Goal: Information Seeking & Learning: Understand process/instructions

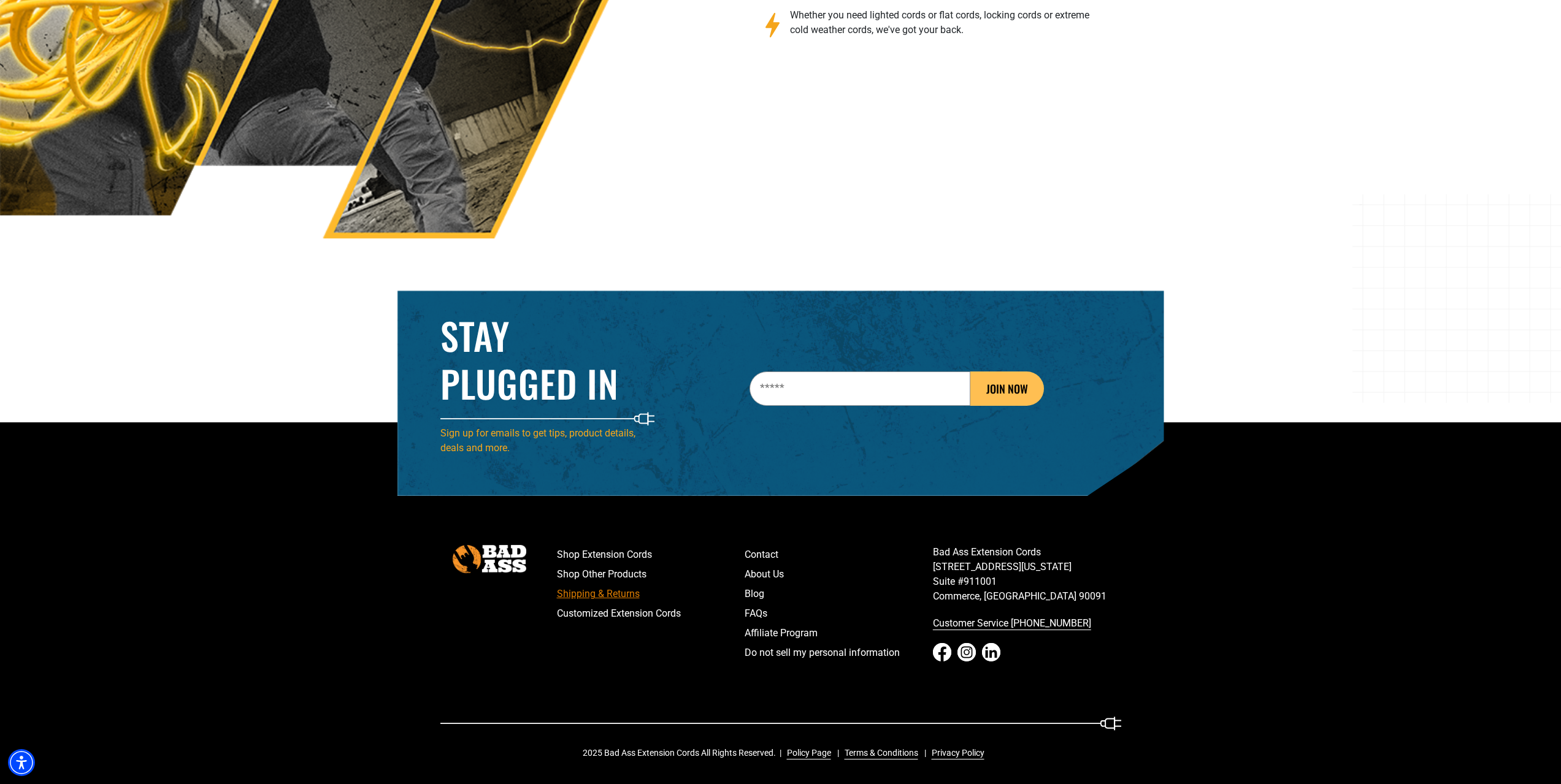
click at [566, 589] on link "Shipping & Returns" at bounding box center [651, 593] width 188 height 19
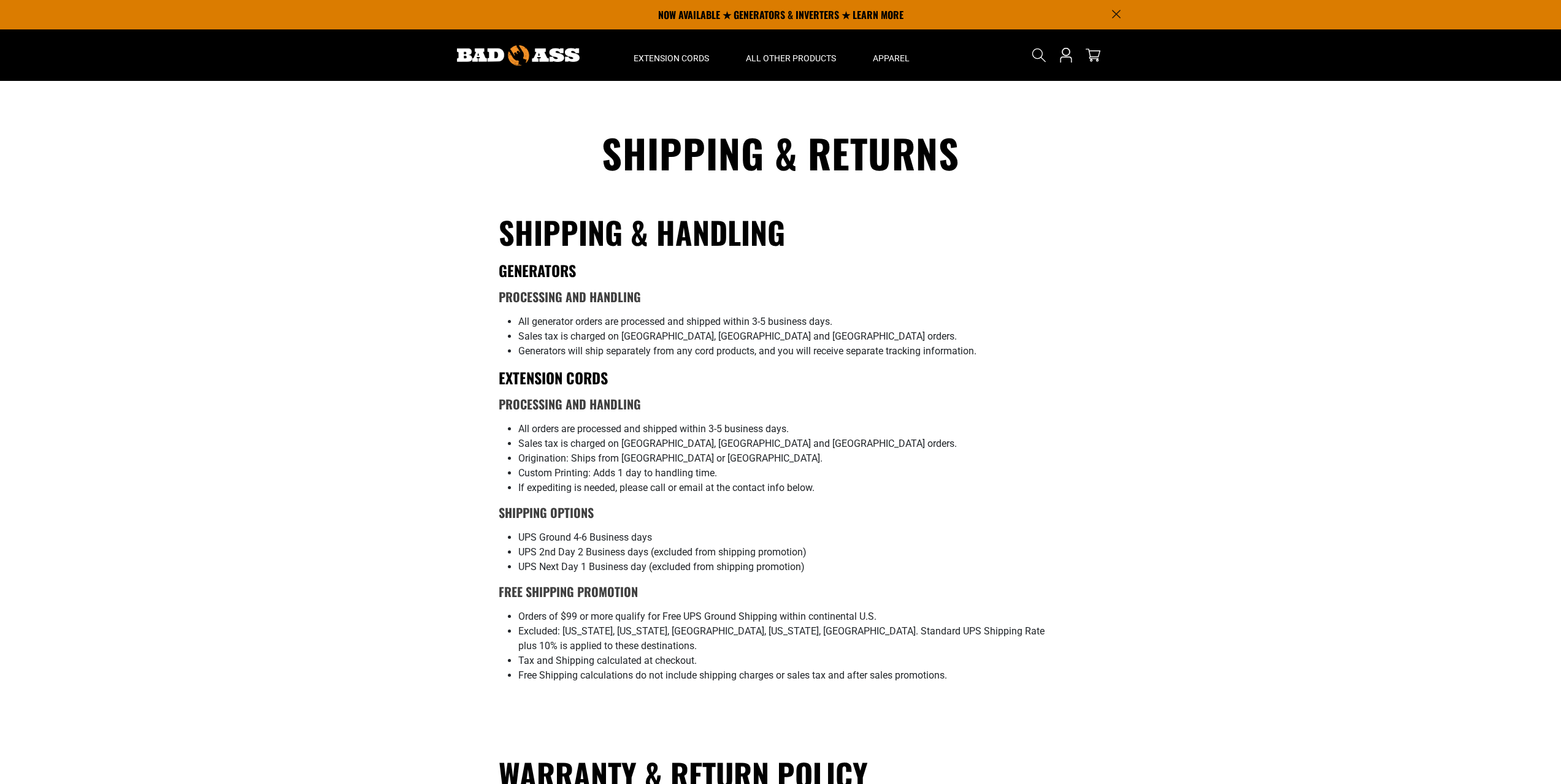
click at [422, 567] on section "Shipping & Returns Shipping & Handling GENERATORS Processing and Handling All g…" at bounding box center [780, 779] width 1561 height 1397
click at [380, 630] on section "Shipping & Returns Shipping & Handling GENERATORS Processing and Handling All g…" at bounding box center [780, 779] width 1561 height 1397
click at [338, 638] on section "Shipping & Returns Shipping & Handling GENERATORS Processing and Handling All g…" at bounding box center [780, 779] width 1561 height 1397
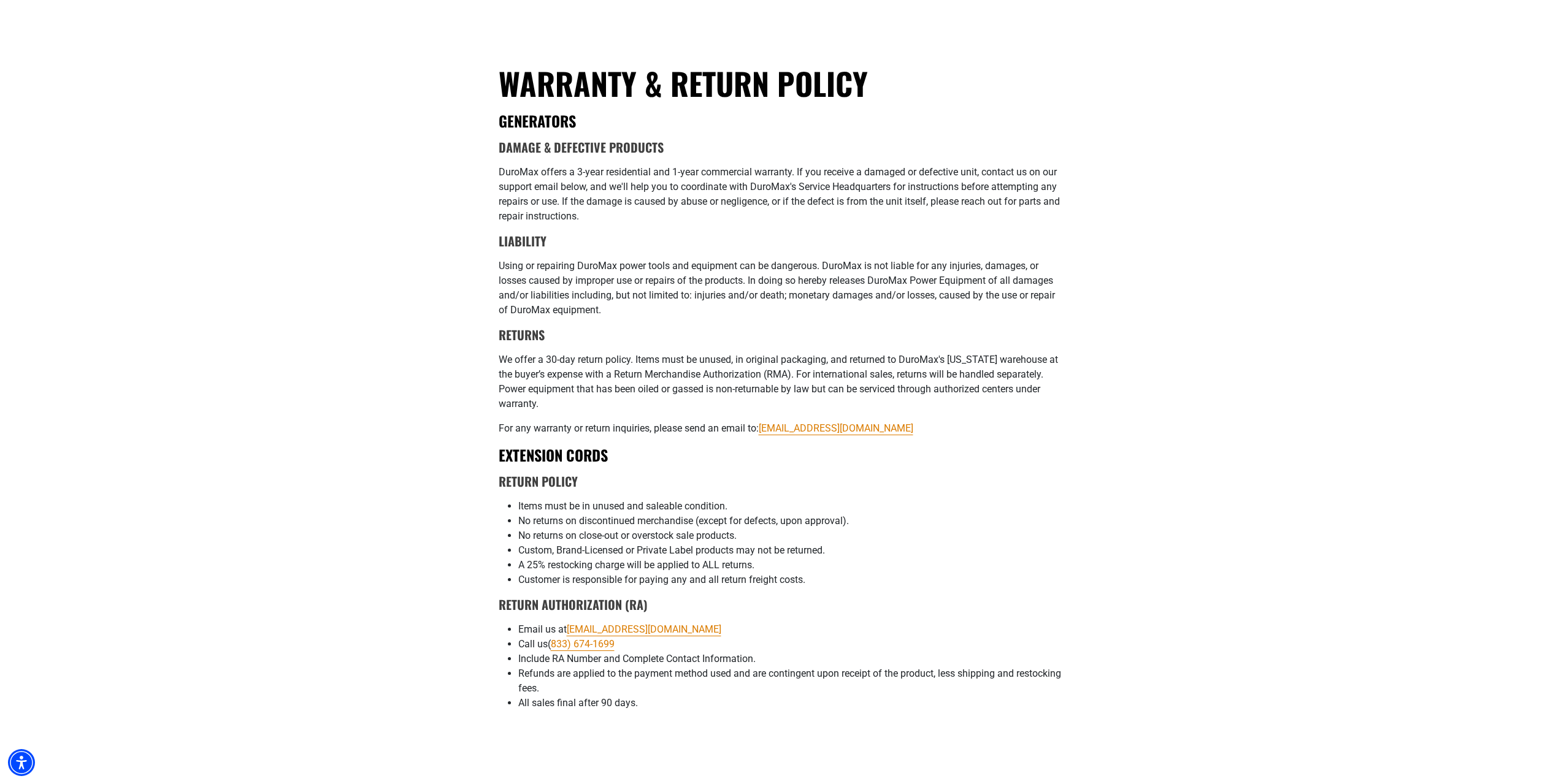
scroll to position [692, 0]
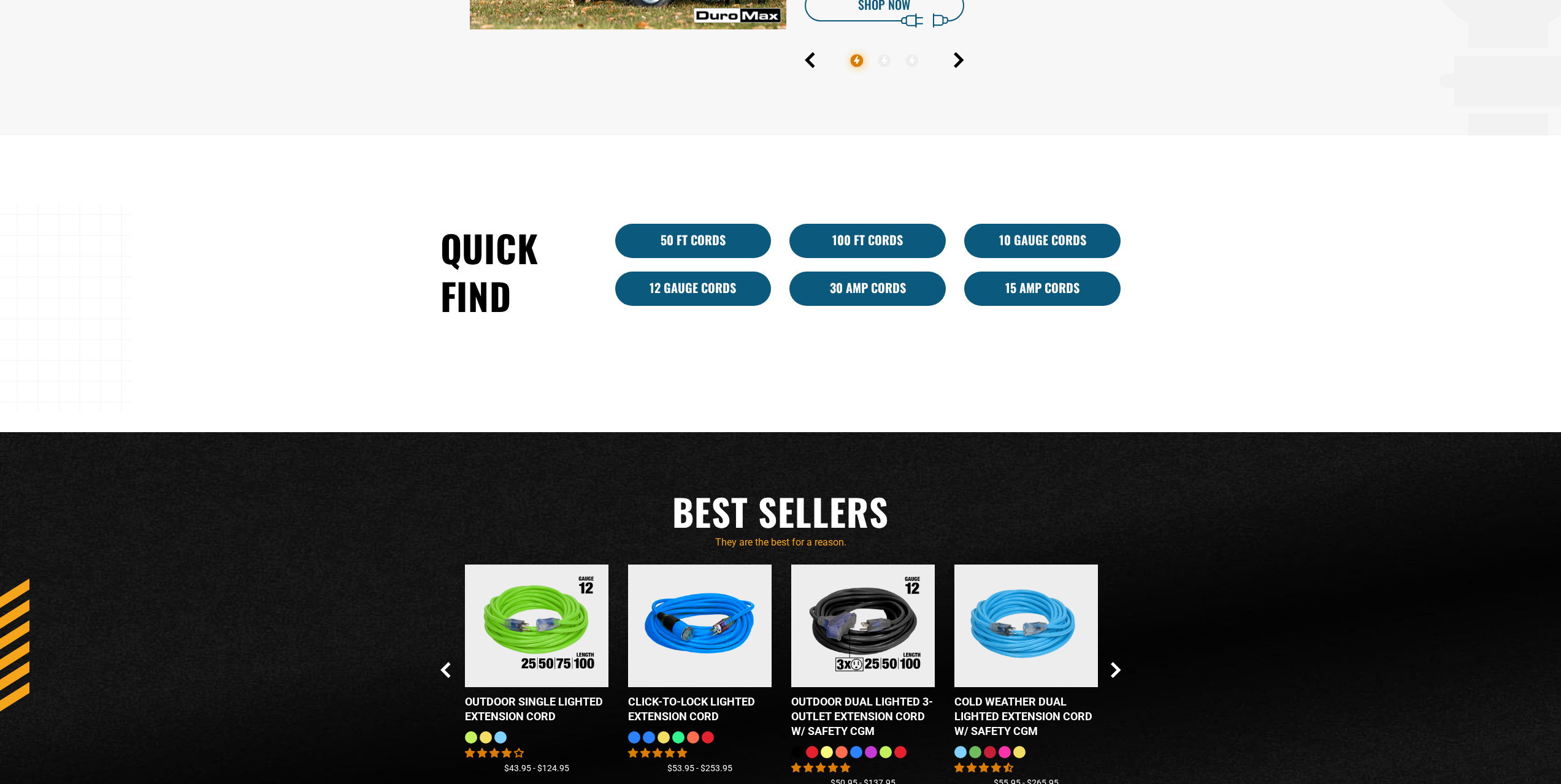
scroll to position [2078, 0]
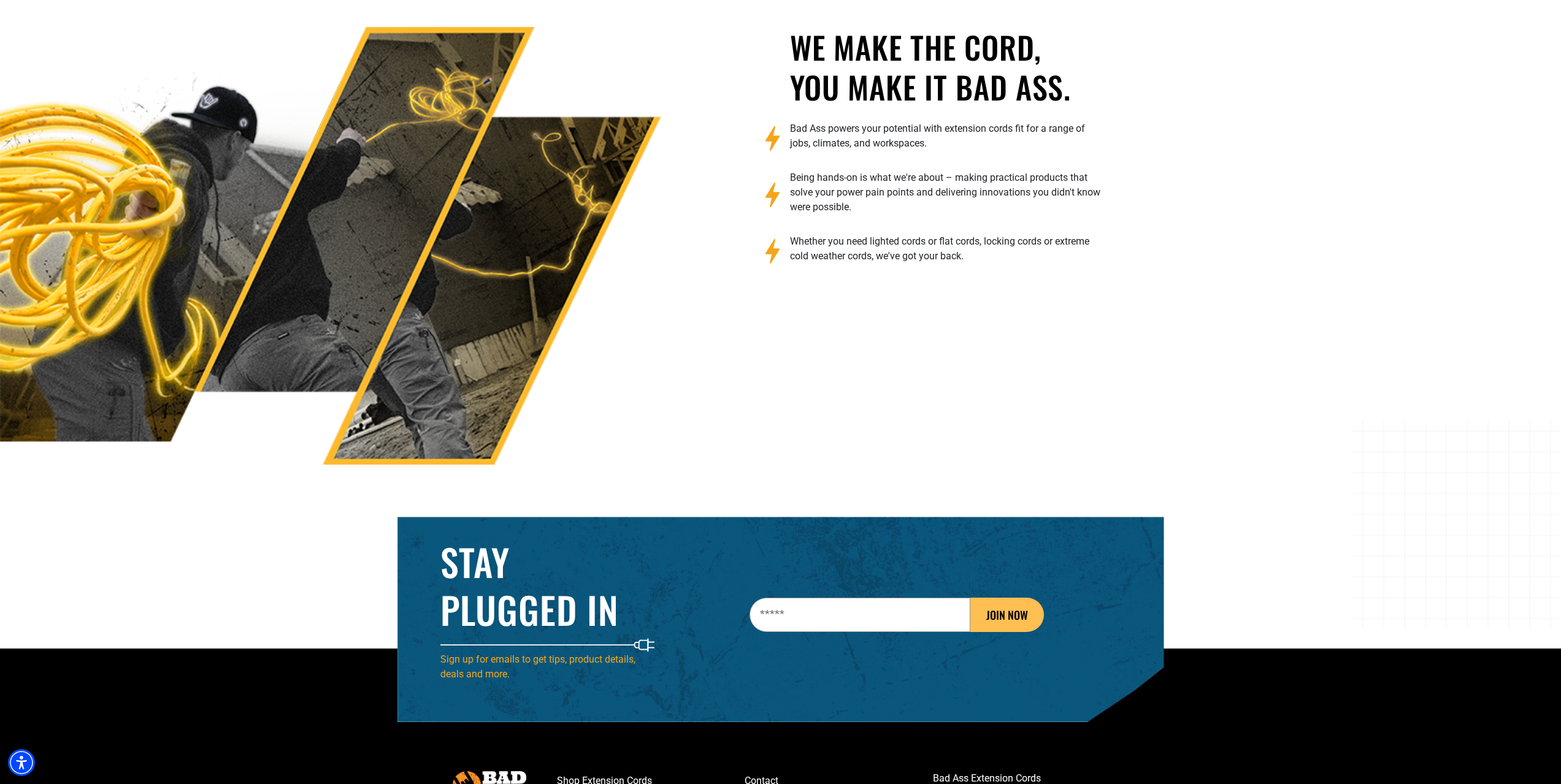
scroll to position [2078, 0]
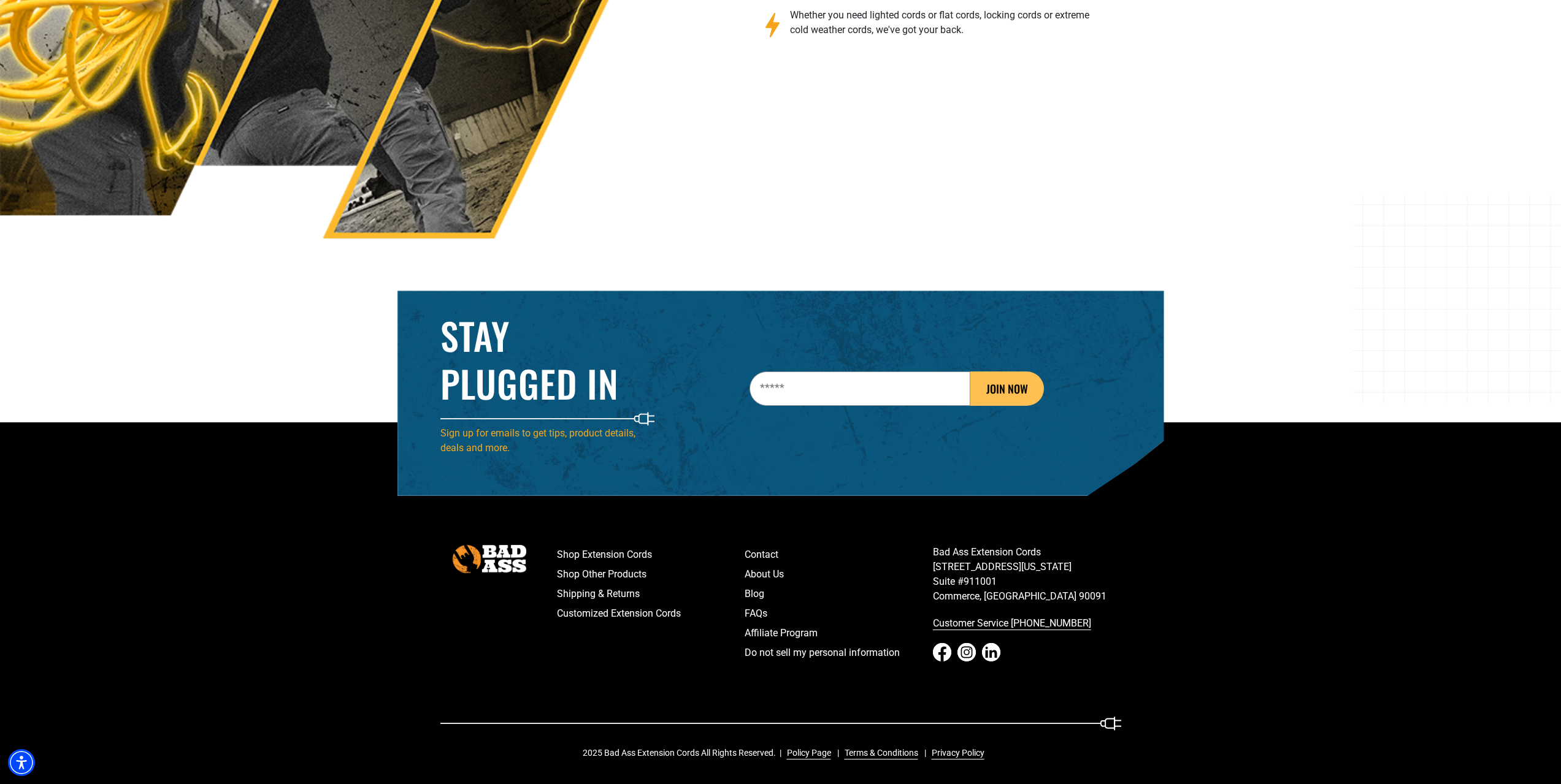
drag, startPoint x: 1327, startPoint y: 158, endPoint x: 1340, endPoint y: 130, distance: 30.9
click at [1327, 158] on div "We make the cord, you make it bad ass. Bad Ass powers your potential with exten…" at bounding box center [780, 20] width 1579 height 438
